Goal: Task Accomplishment & Management: Manage account settings

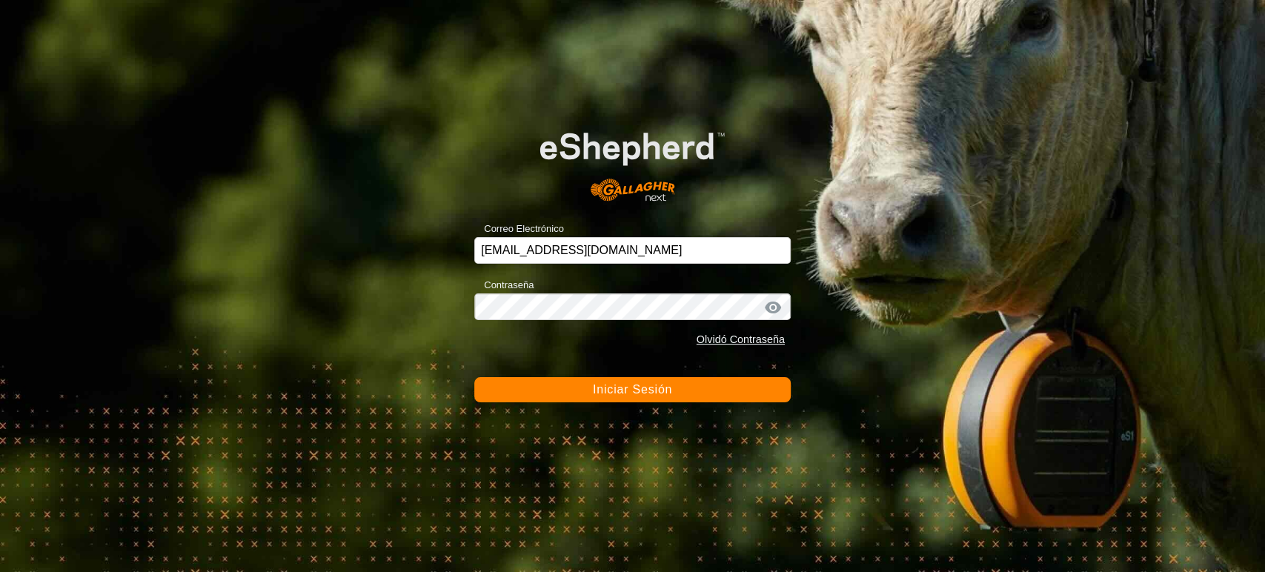
click at [561, 385] on button "Iniciar Sesión" at bounding box center [632, 389] width 317 height 25
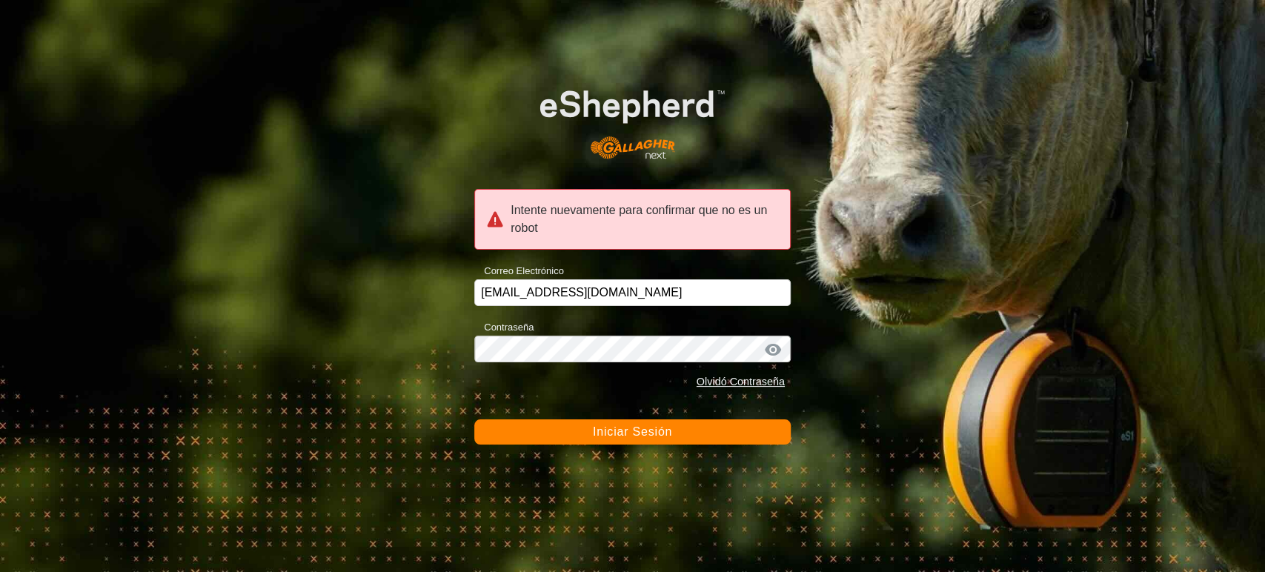
click at [580, 451] on div "Intente nuevamente para confirmar que no es un robot Correo Electrónico [EMAIL_…" at bounding box center [632, 286] width 1265 height 572
click at [582, 440] on button "Iniciar Sesión" at bounding box center [632, 432] width 317 height 25
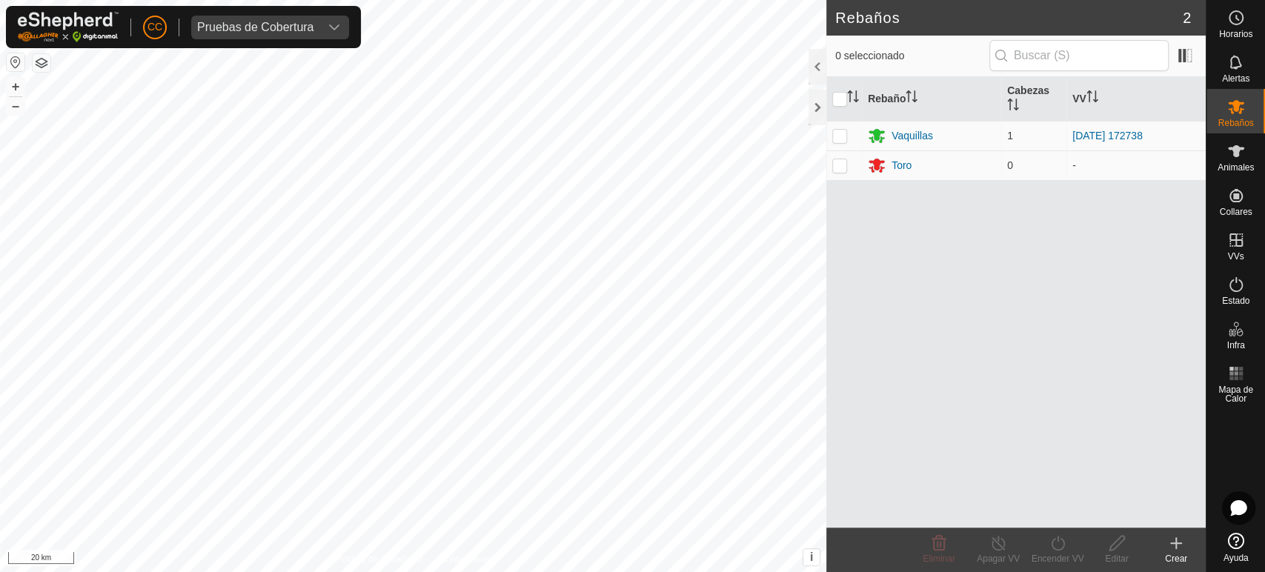
click at [291, 40] on div "CC Pruebas de Cobertura" at bounding box center [183, 27] width 355 height 42
click at [291, 36] on span "Pruebas de Cobertura" at bounding box center [255, 28] width 128 height 24
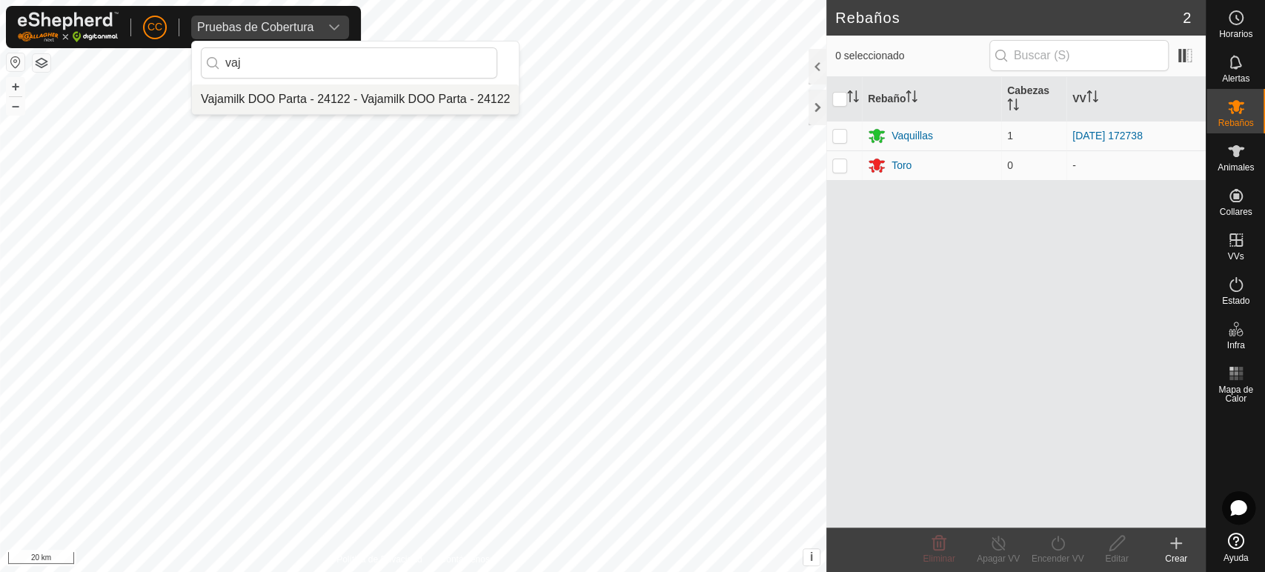
type input "vaj"
click at [292, 99] on li "Vajamilk DOO Parta - 24122 - Vajamilk DOO Parta - 24122" at bounding box center [355, 100] width 327 height 30
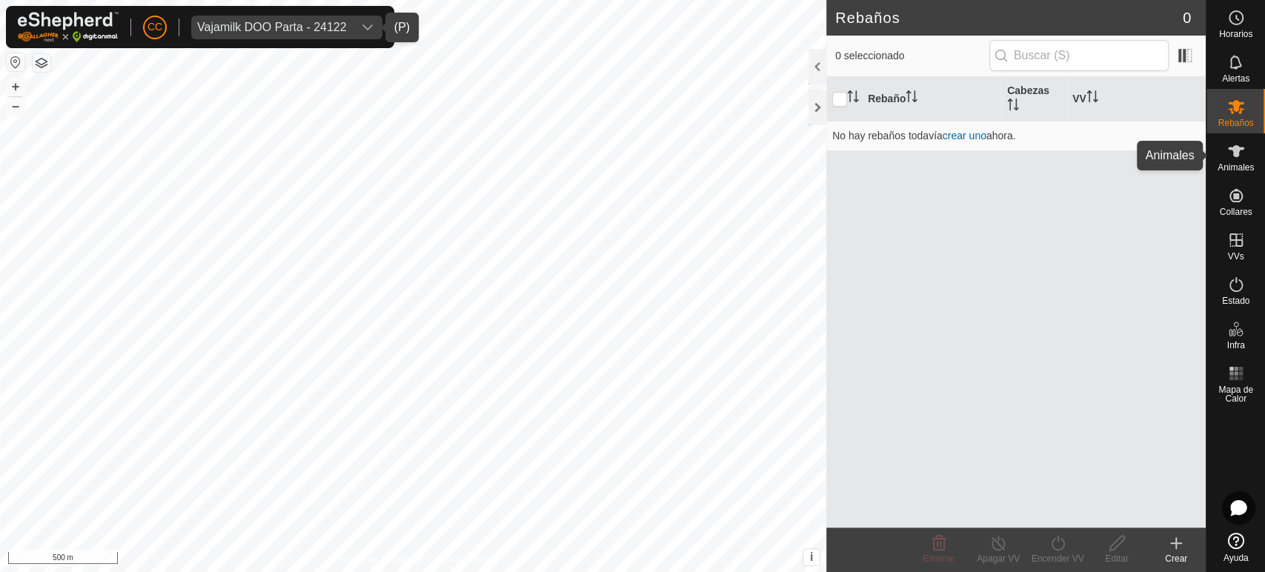
click at [1247, 173] on div "Animales" at bounding box center [1236, 155] width 59 height 44
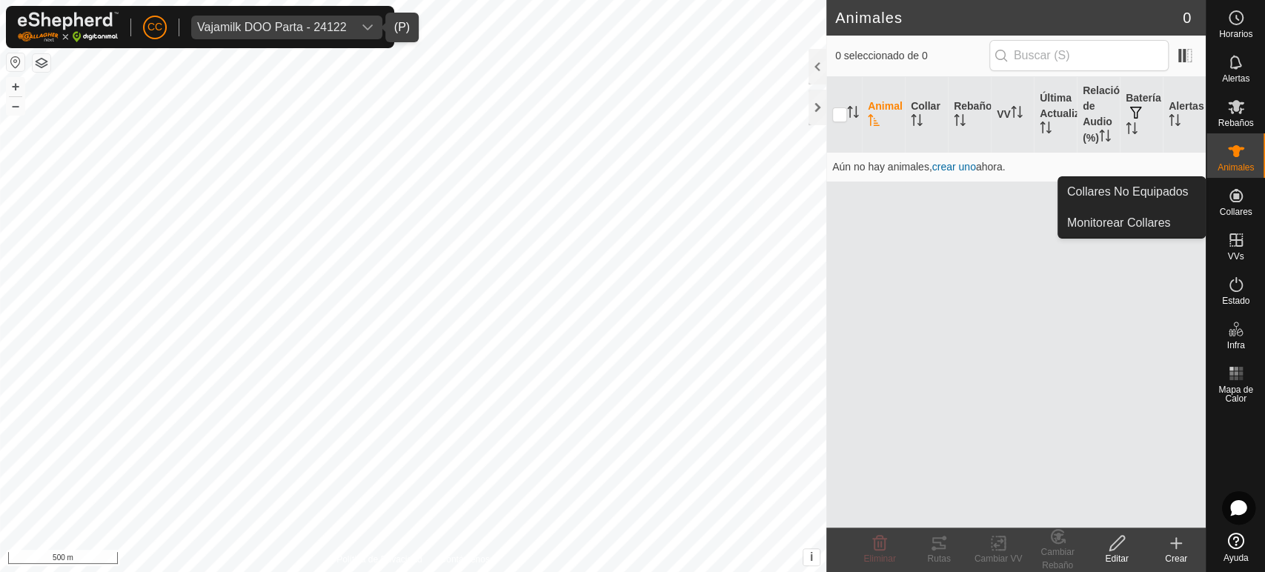
click at [1251, 201] on div "Collares" at bounding box center [1236, 200] width 59 height 44
click at [1148, 193] on link "Collares No Equipados" at bounding box center [1132, 192] width 147 height 30
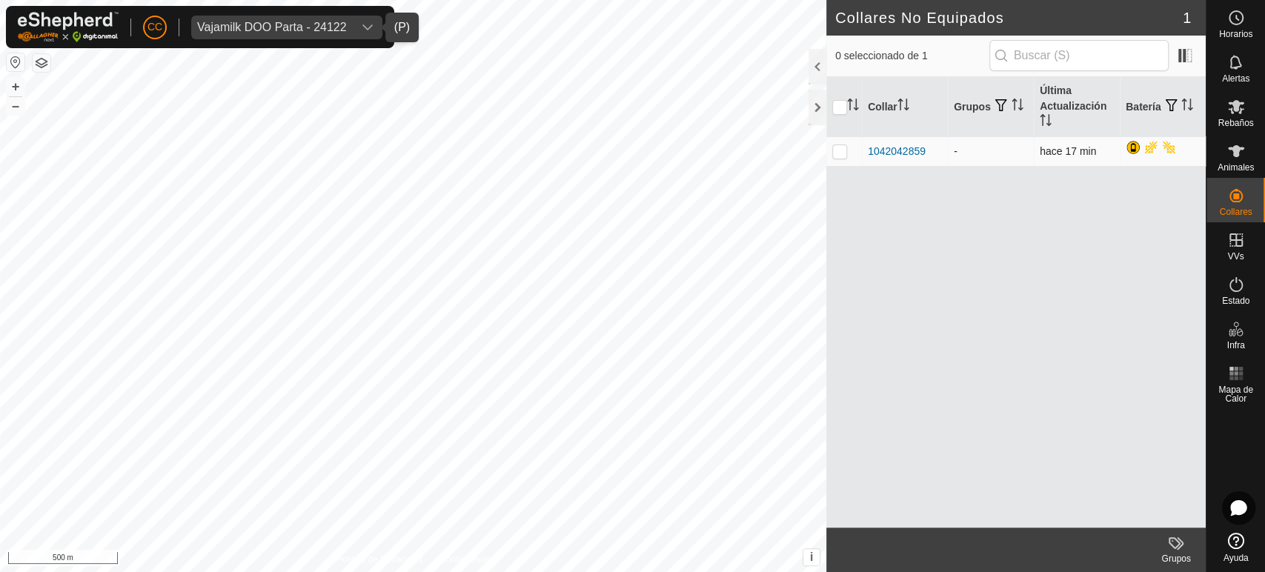
drag, startPoint x: 846, startPoint y: 151, endPoint x: 840, endPoint y: 156, distance: 7.9
click at [845, 151] on p-checkbox at bounding box center [840, 151] width 15 height 12
checkbox input "true"
click at [1234, 162] on es-animals-svg-icon at bounding box center [1236, 151] width 27 height 24
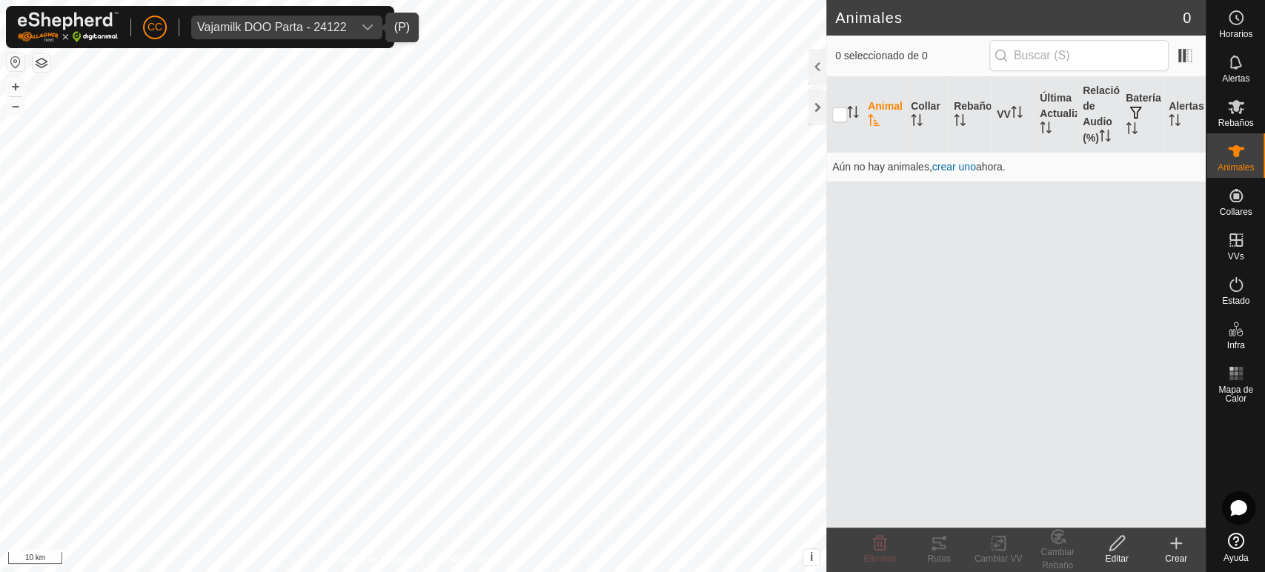
click at [1176, 552] on div "Crear" at bounding box center [1176, 558] width 59 height 13
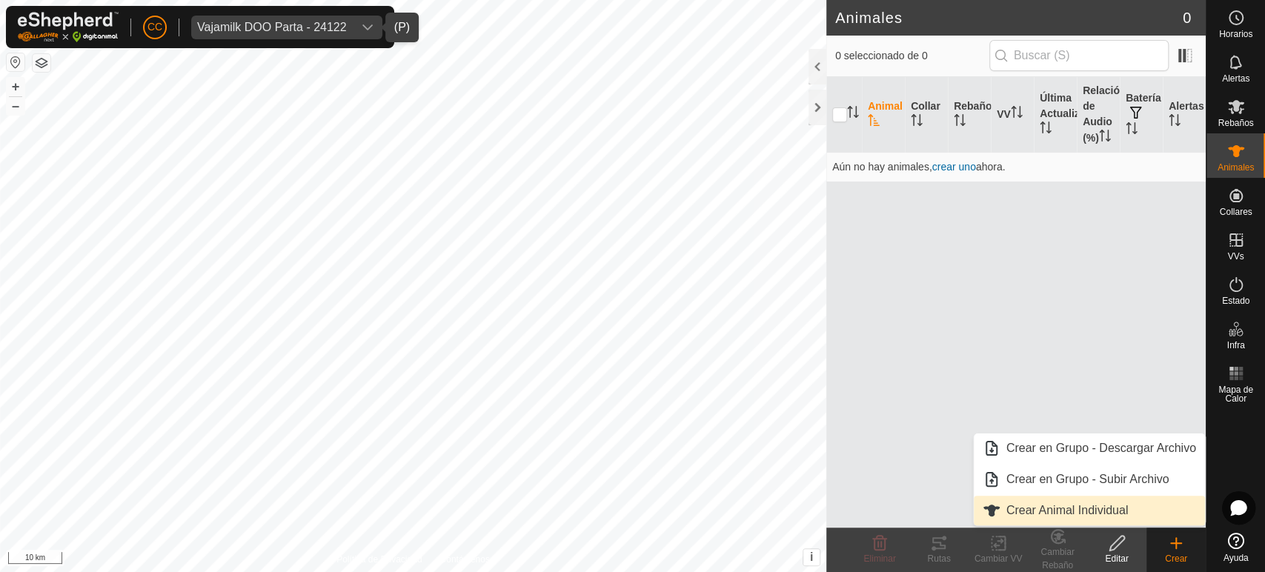
click at [1058, 514] on link "Crear Animal Individual" at bounding box center [1089, 511] width 231 height 30
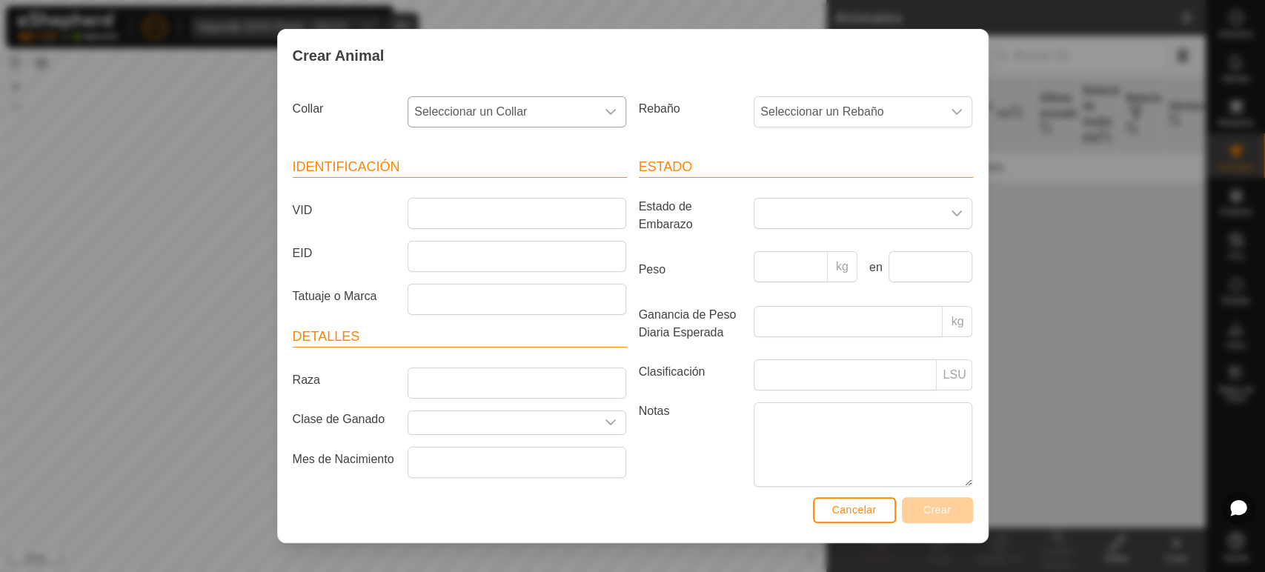
click at [515, 112] on span "Seleccionar un Collar" at bounding box center [502, 112] width 188 height 30
click at [480, 214] on li "1042042859" at bounding box center [516, 220] width 214 height 30
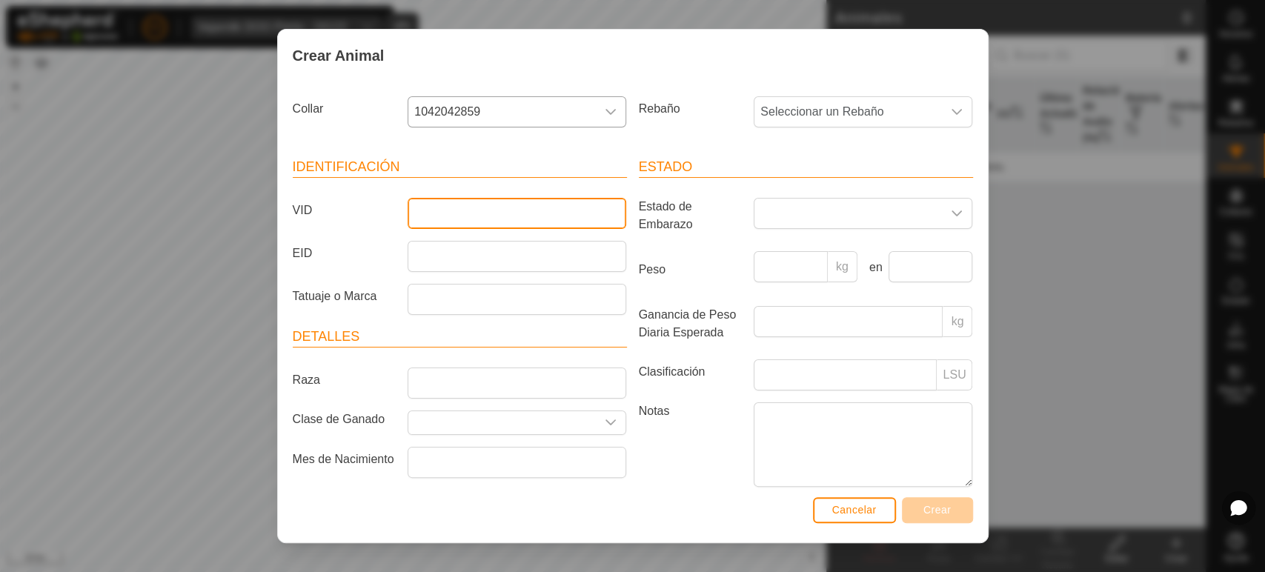
click at [474, 202] on input "VID" at bounding box center [517, 213] width 219 height 31
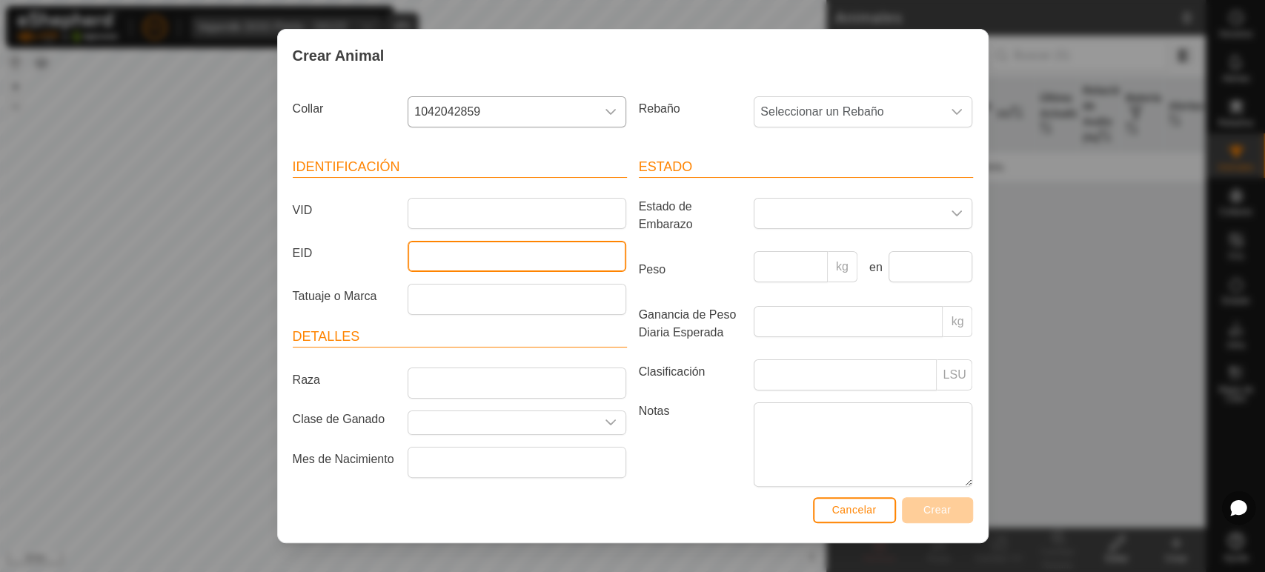
click at [450, 259] on input "EID" at bounding box center [517, 256] width 219 height 31
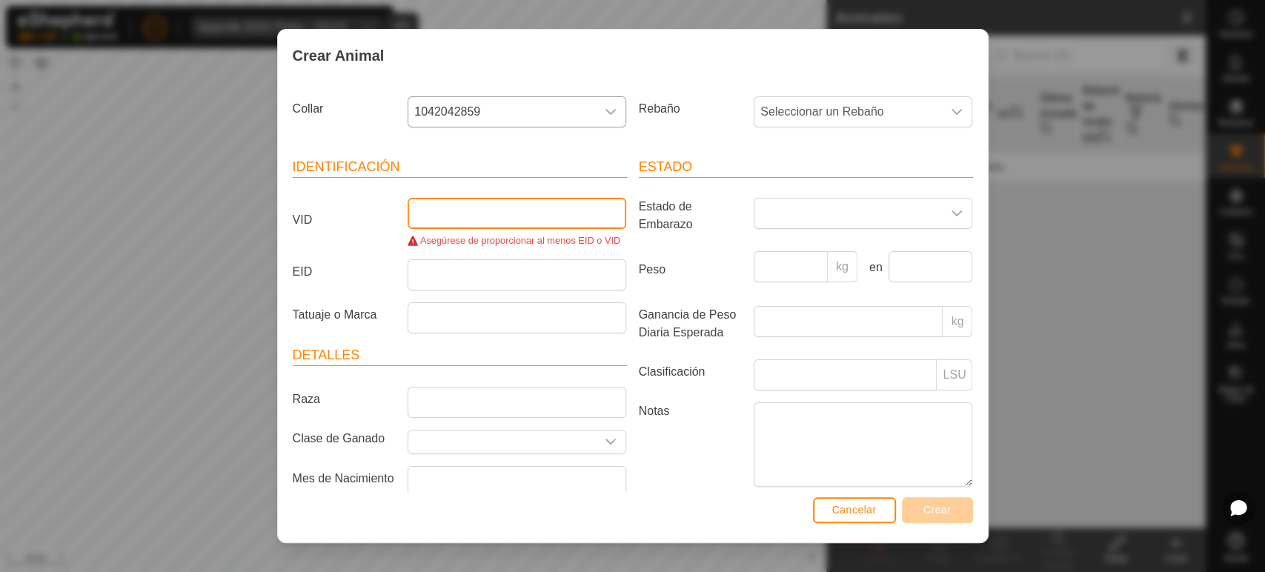
click at [445, 227] on input "VID" at bounding box center [517, 213] width 219 height 31
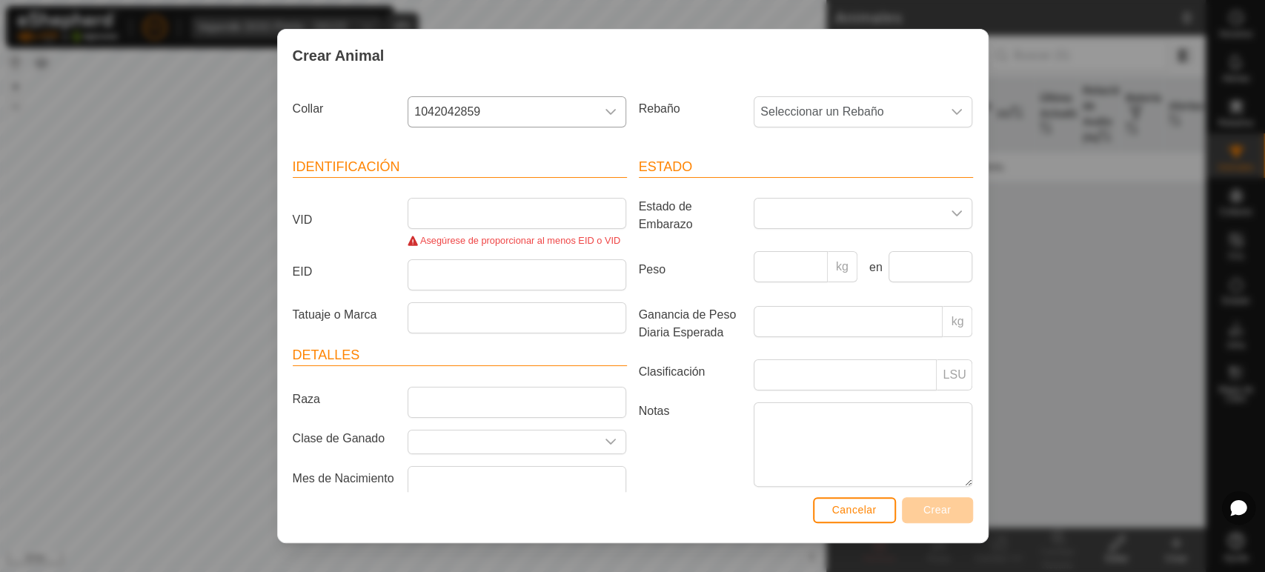
click at [366, 264] on label "EID" at bounding box center [345, 271] width 116 height 25
click at [408, 264] on input "EID" at bounding box center [517, 274] width 219 height 31
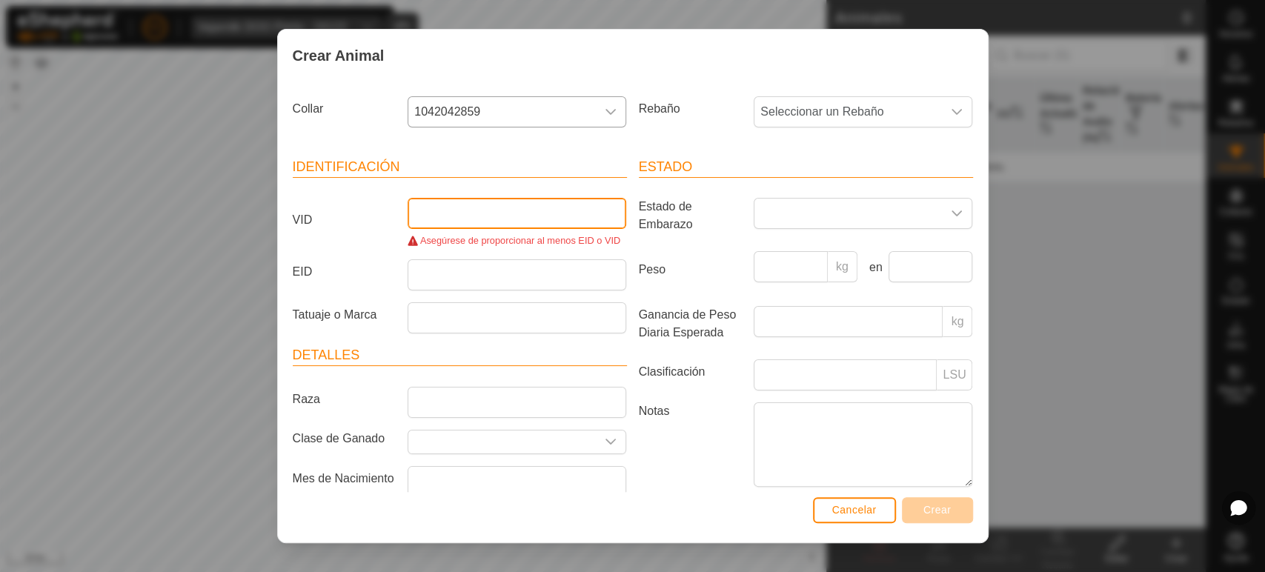
click at [435, 208] on input "VID" at bounding box center [517, 213] width 219 height 31
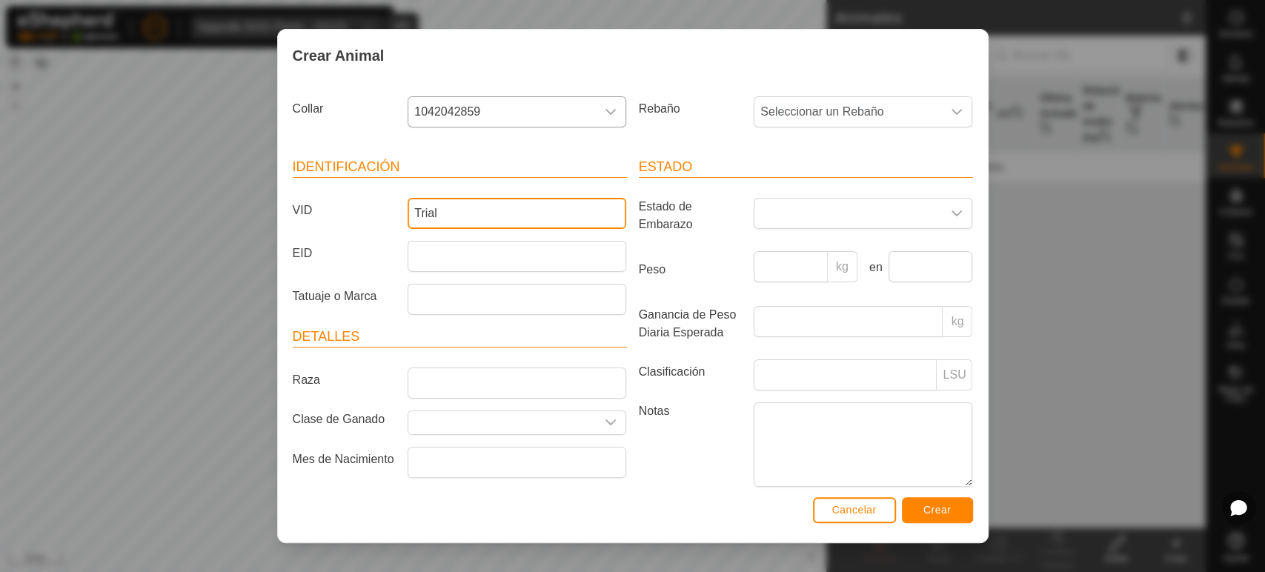
type input "Trial"
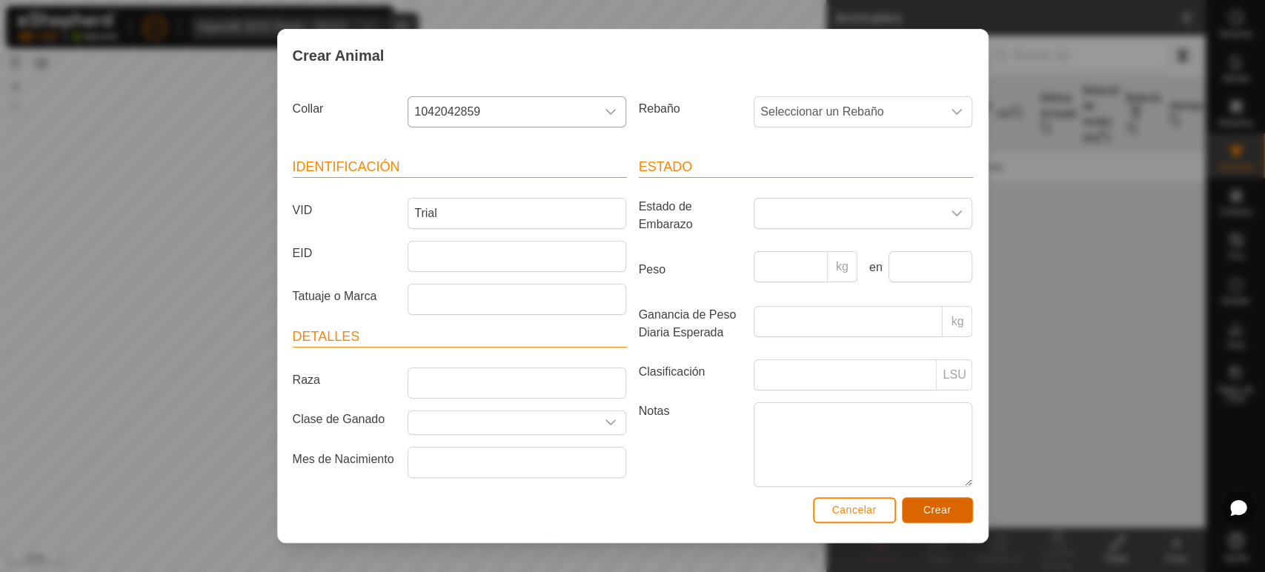
click at [944, 505] on span "Crear" at bounding box center [938, 510] width 28 height 12
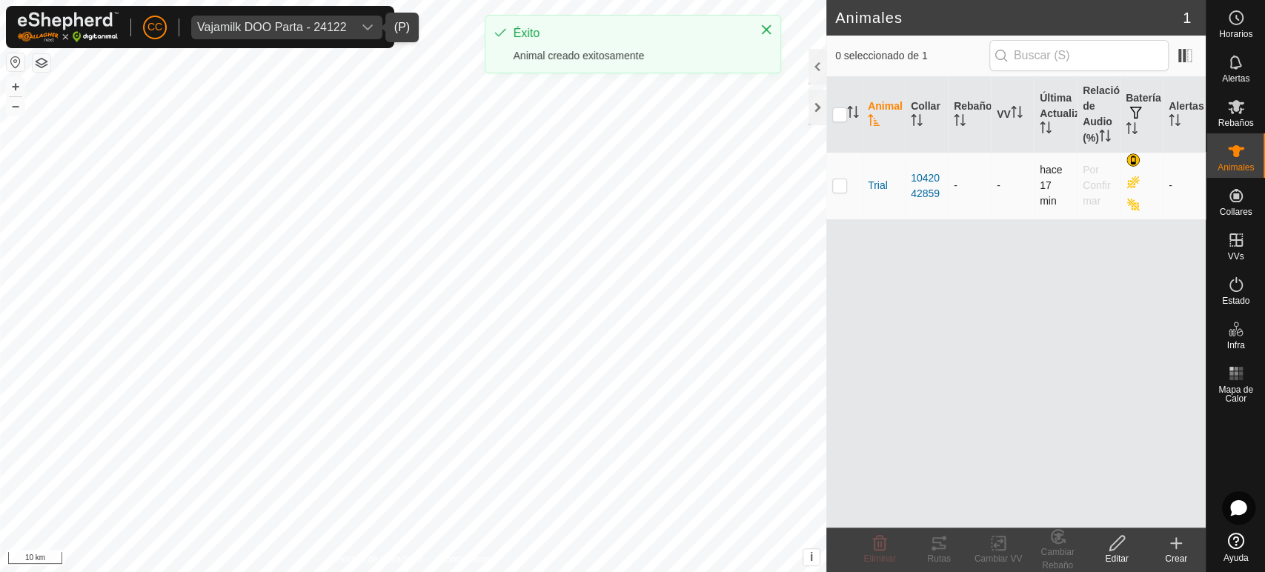
click at [845, 192] on td at bounding box center [845, 185] width 36 height 67
checkbox input "true"
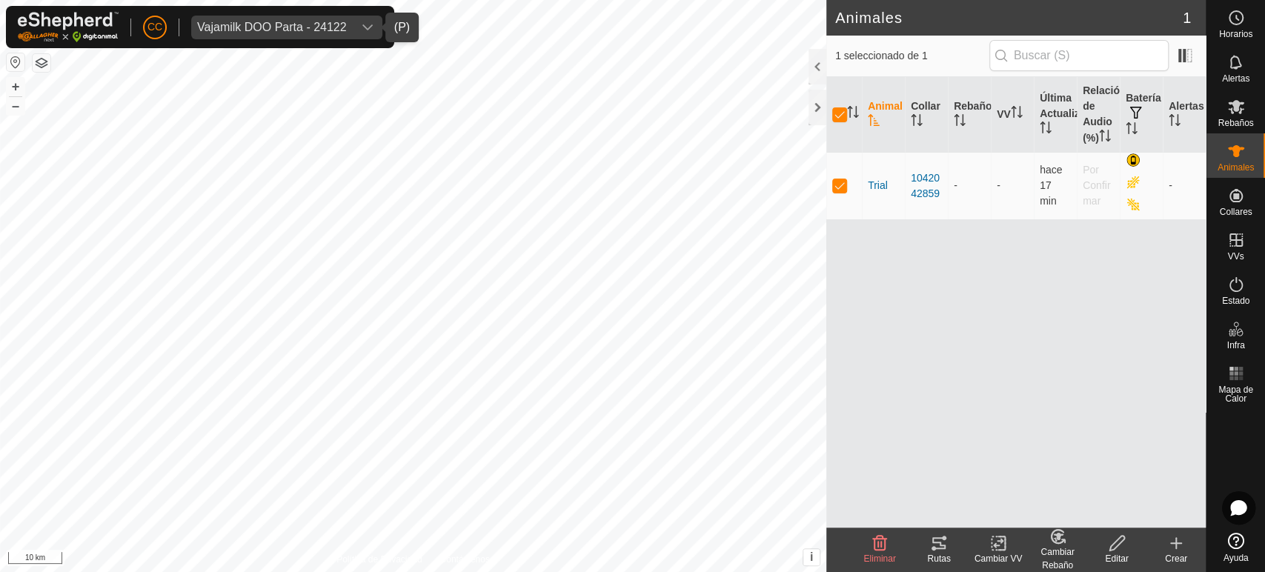
click at [940, 559] on div "Rutas" at bounding box center [939, 558] width 59 height 13
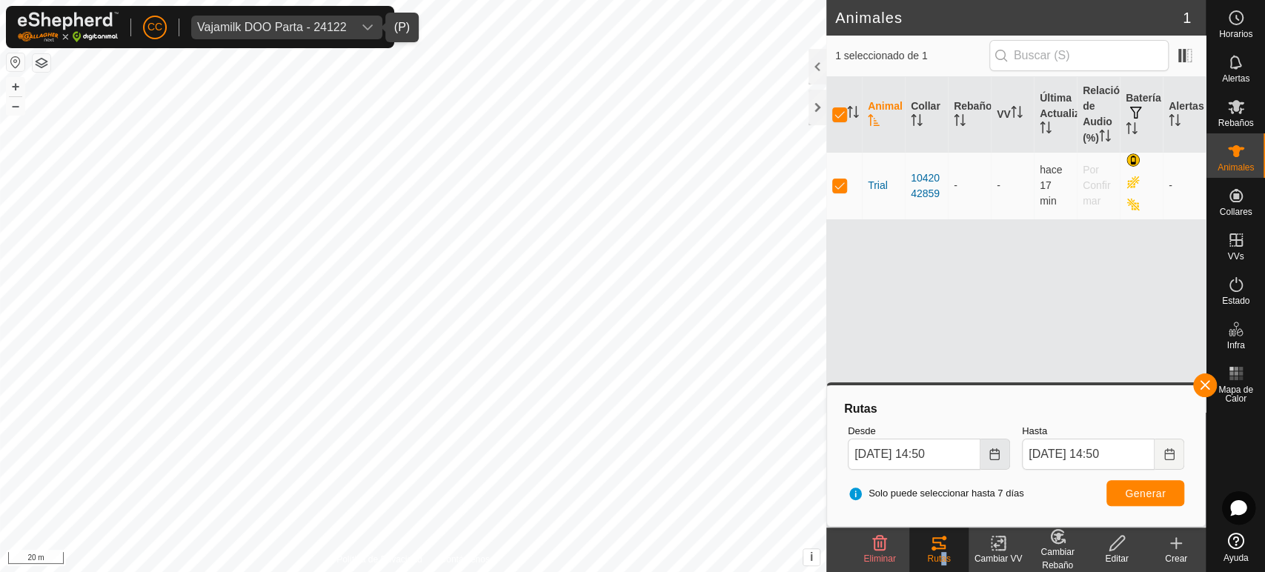
click at [990, 457] on icon "Choose Date" at bounding box center [995, 454] width 12 height 12
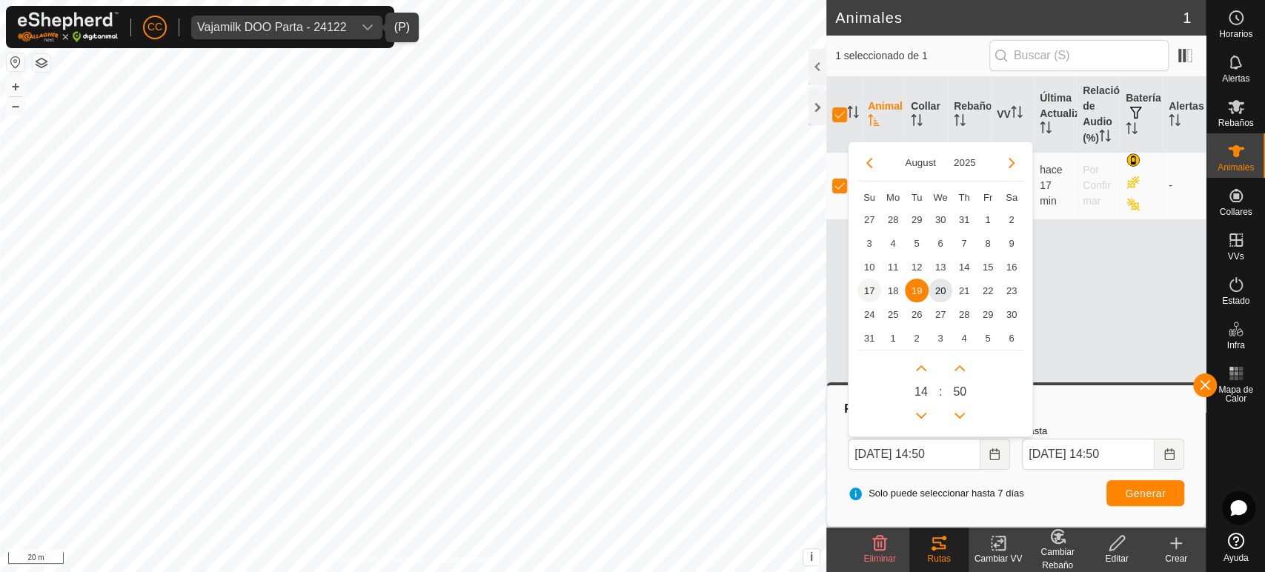
click at [869, 285] on span "17" at bounding box center [870, 291] width 24 height 24
type input "[DATE] 14:50"
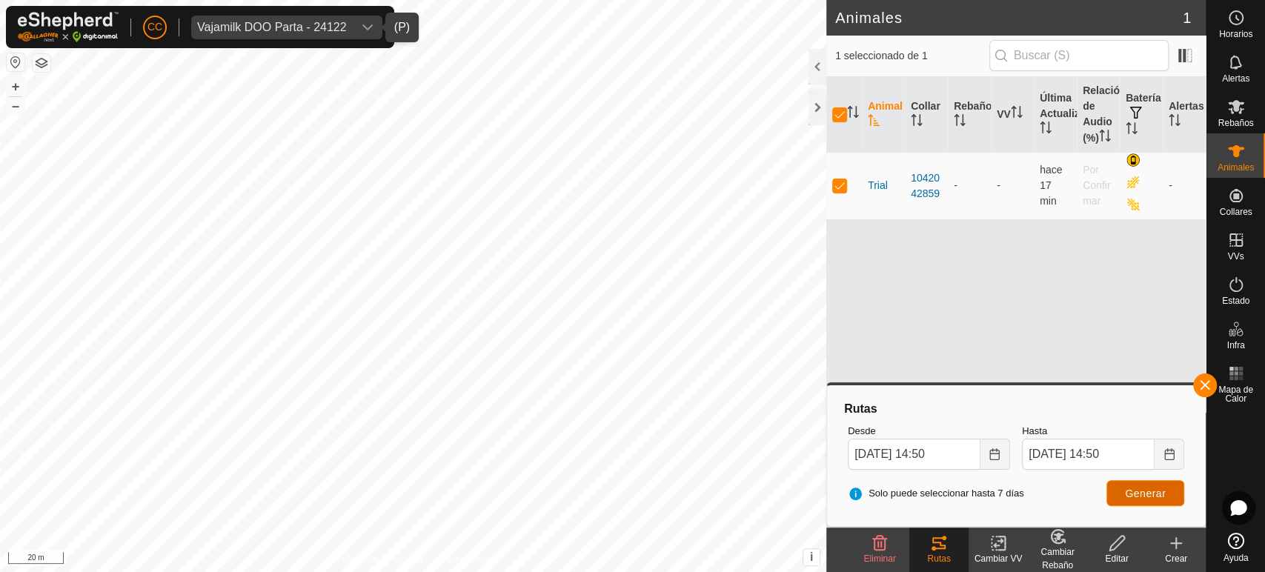
click at [1145, 500] on button "Generar" at bounding box center [1146, 493] width 78 height 26
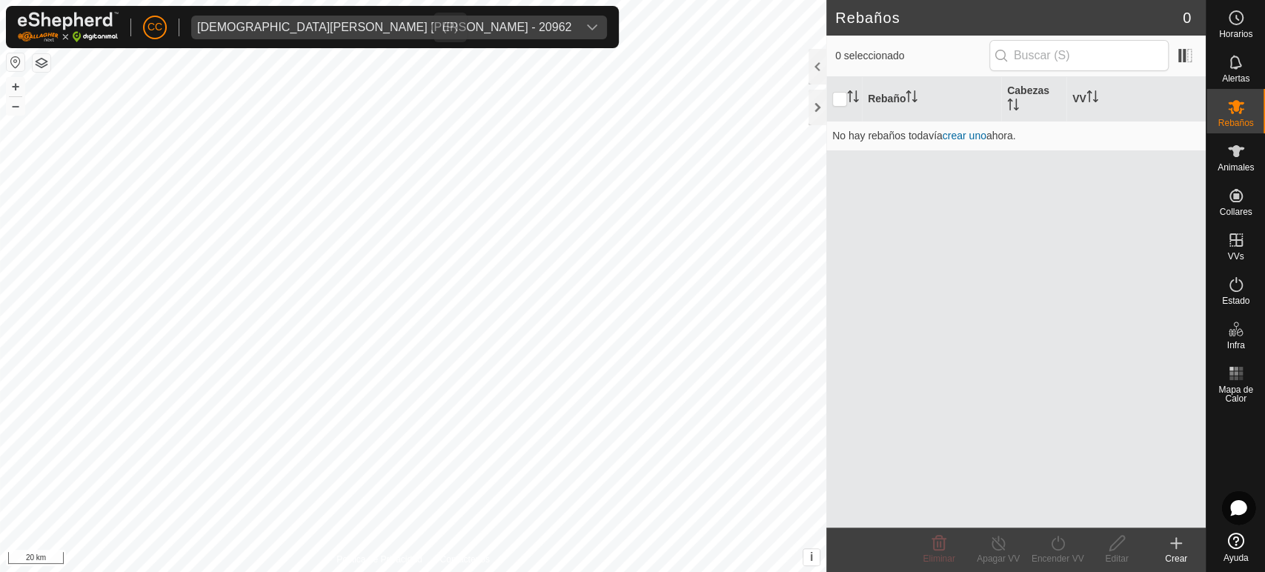
click at [342, 23] on div "Jesus Vicente Iglesias Casas - 20962" at bounding box center [384, 27] width 374 height 12
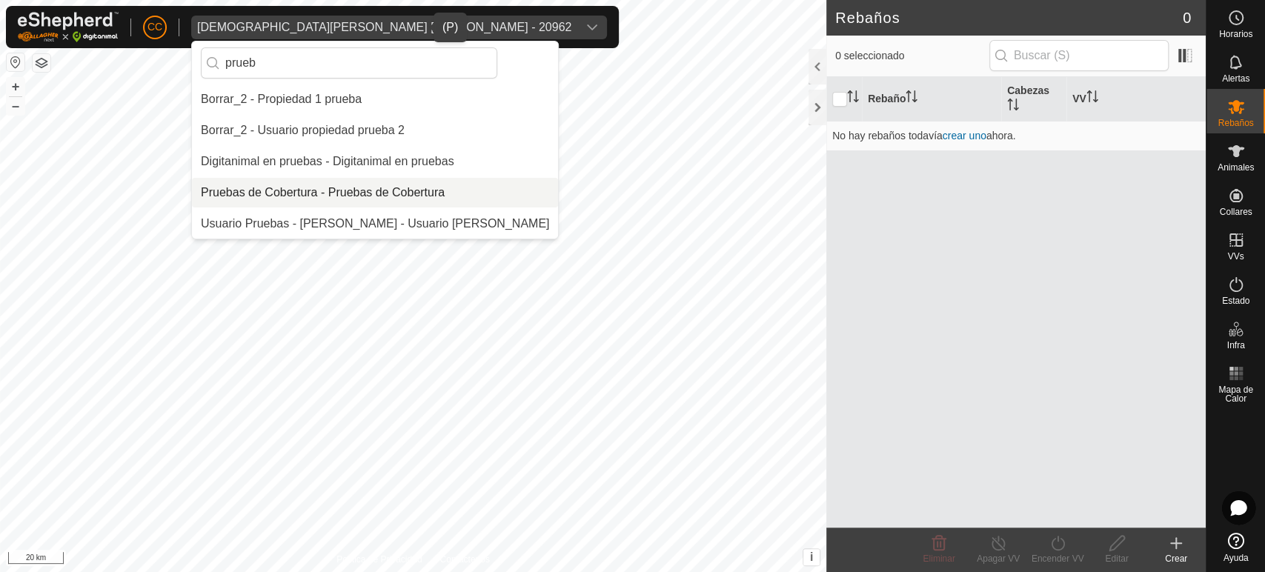
type input "prueb"
click at [238, 191] on li "Pruebas de Cobertura - Pruebas de Cobertura" at bounding box center [375, 193] width 366 height 30
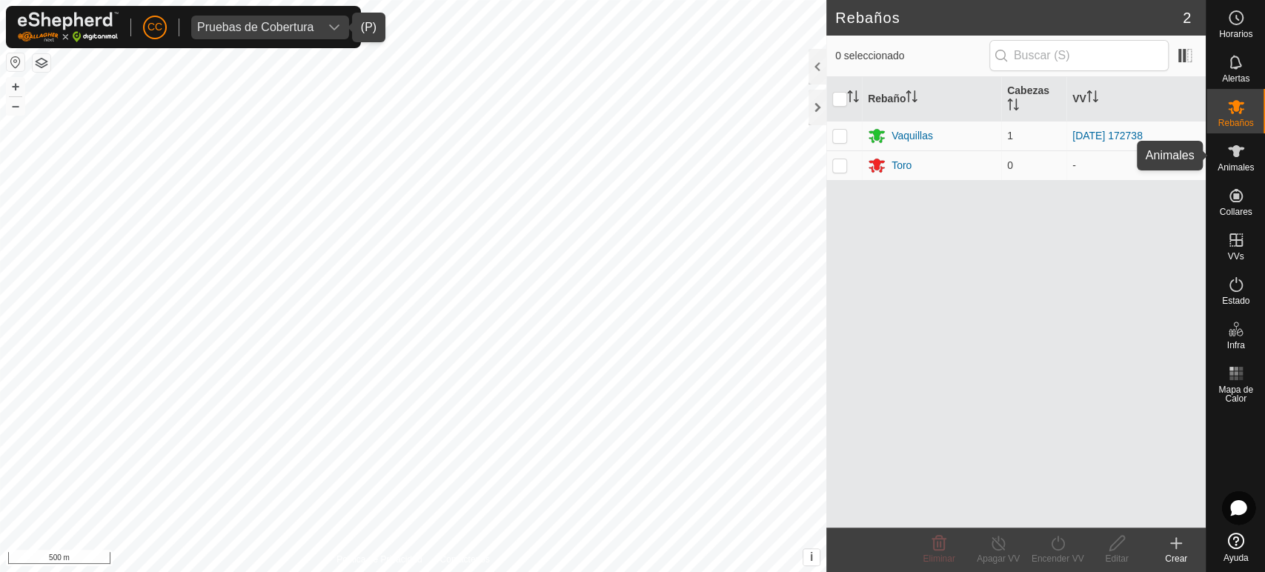
click at [1239, 164] on span "Animales" at bounding box center [1236, 167] width 36 height 9
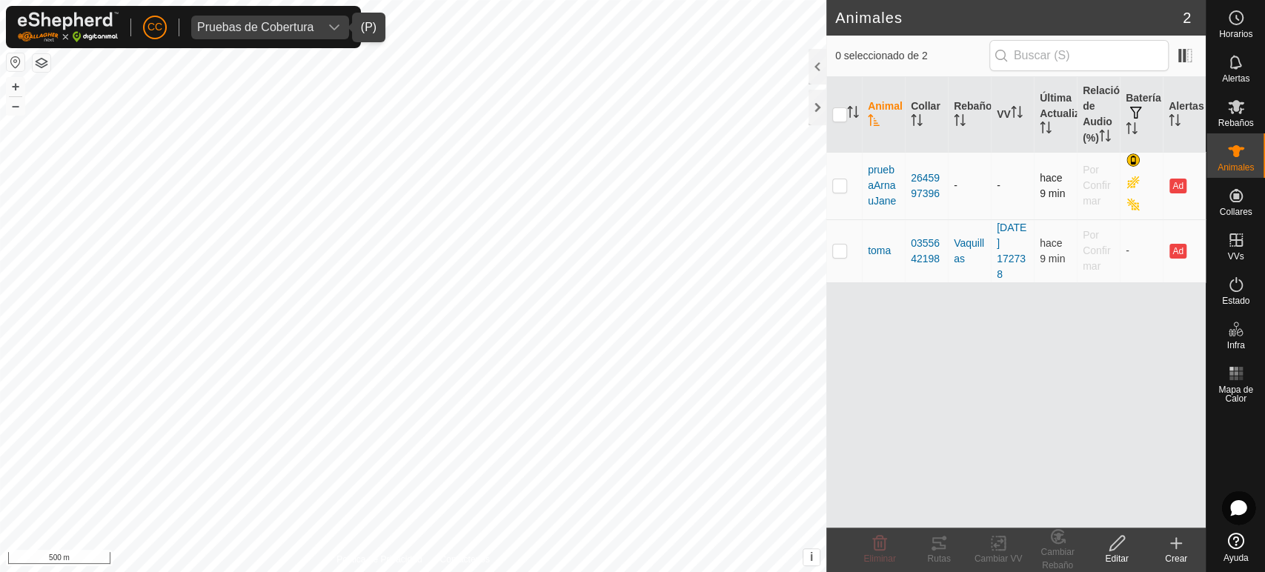
click at [841, 182] on p-checkbox at bounding box center [840, 185] width 15 height 12
checkbox input "true"
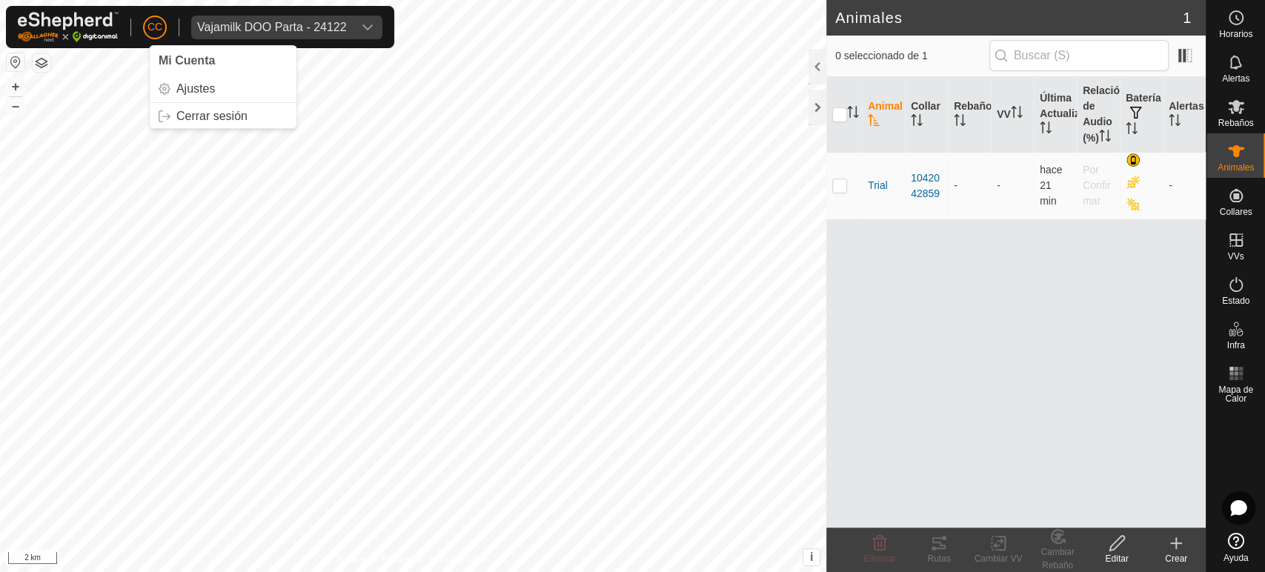
click at [167, 27] on div "CC Mi Cuenta Ajustes Cerrar sesión Vajamilk DOO Parta - 24122" at bounding box center [200, 27] width 388 height 42
click at [154, 31] on span "CC" at bounding box center [155, 27] width 15 height 16
click at [189, 106] on link "Cerrar sesión" at bounding box center [223, 117] width 147 height 24
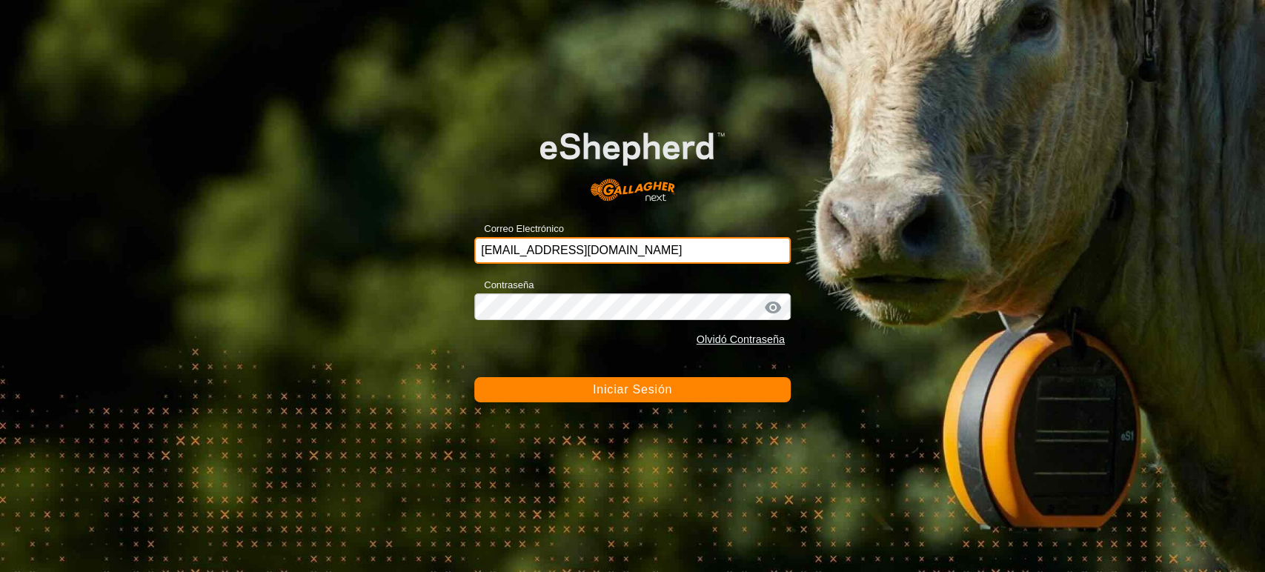
click at [643, 239] on input "[EMAIL_ADDRESS][DOMAIN_NAME]" at bounding box center [632, 250] width 317 height 27
click at [641, 248] on input "[EMAIL_ADDRESS][DOMAIN_NAME]" at bounding box center [632, 250] width 317 height 27
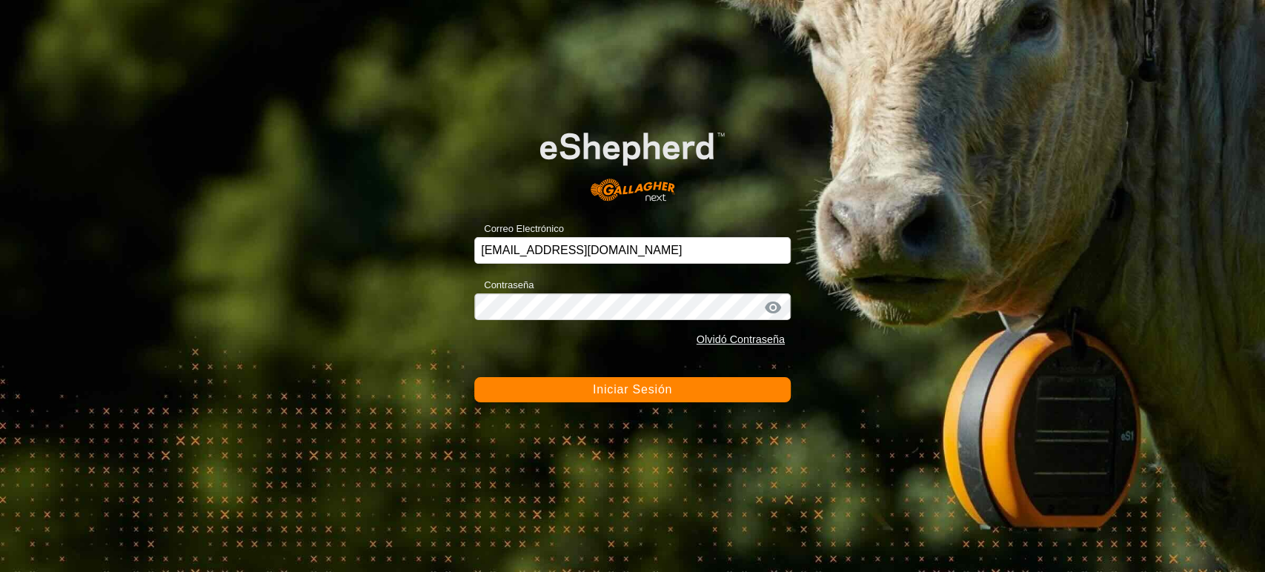
click at [576, 306] on div "Contraseña Olvidó Contraseña" at bounding box center [632, 315] width 317 height 78
click at [773, 308] on div at bounding box center [773, 307] width 22 height 15
